Goal: Check status: Check status

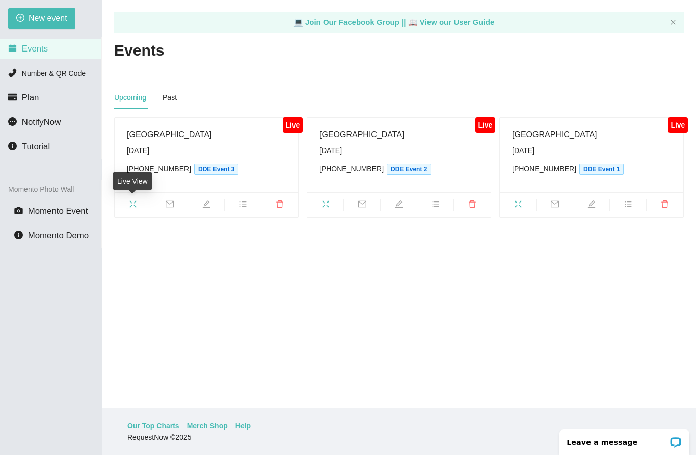
click at [137, 189] on div "Live View" at bounding box center [132, 184] width 39 height 24
click at [132, 200] on span "fullscreen" at bounding box center [133, 205] width 36 height 11
click at [328, 201] on icon "fullscreen" at bounding box center [325, 204] width 7 height 7
click at [519, 200] on icon "fullscreen" at bounding box center [518, 204] width 8 height 8
